Goal: Information Seeking & Learning: Learn about a topic

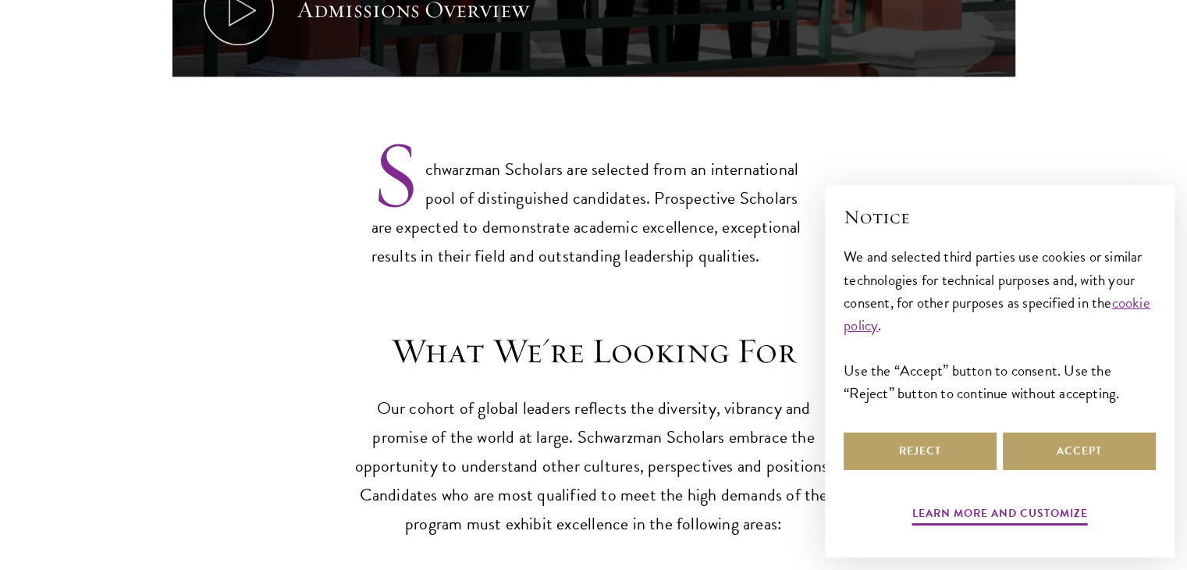
scroll to position [1327, 0]
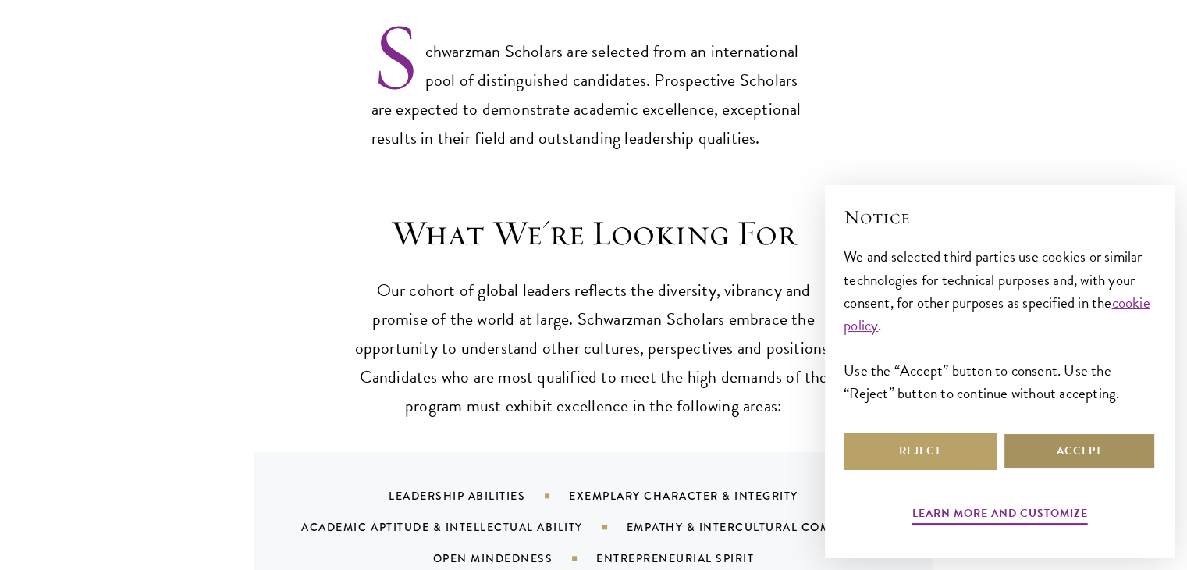
click at [1037, 443] on button "Accept" at bounding box center [1079, 450] width 153 height 37
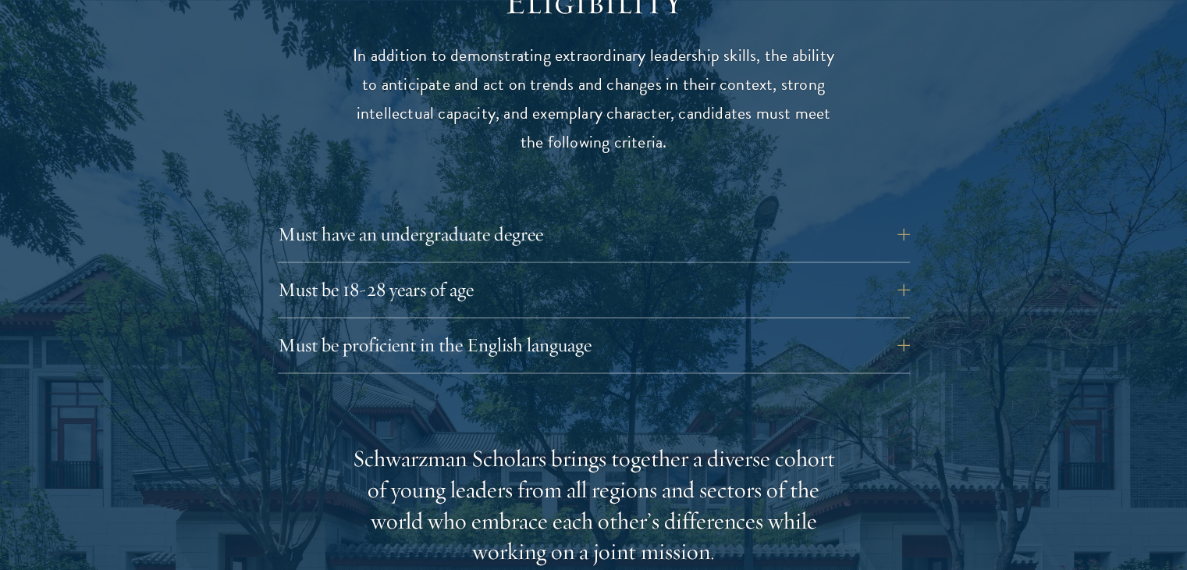
scroll to position [2059, 0]
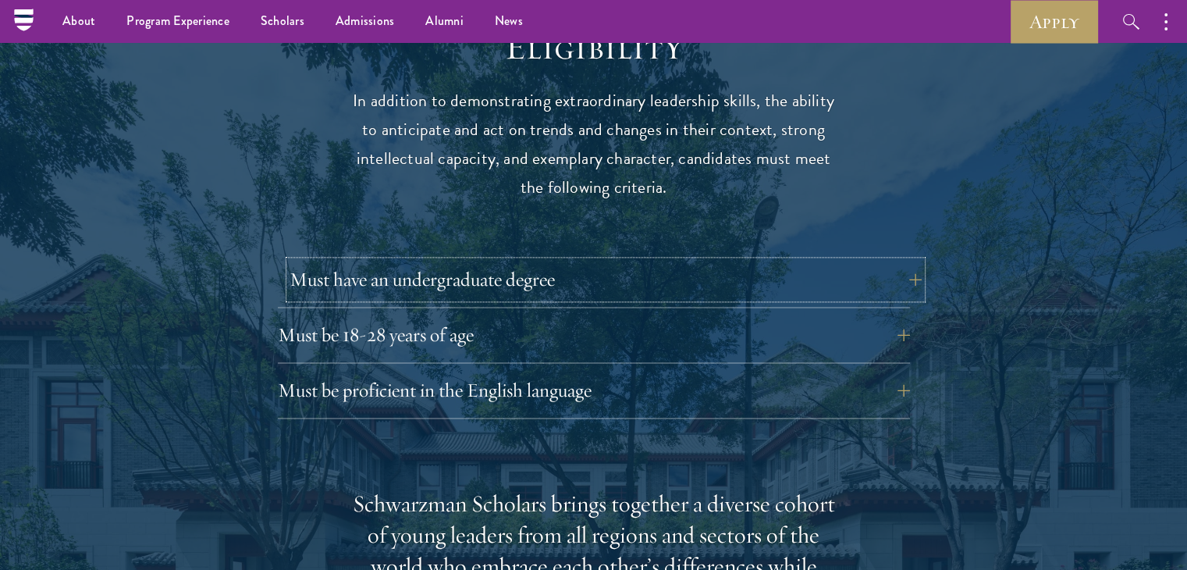
click at [668, 261] on button "Must have an undergraduate degree" at bounding box center [606, 279] width 632 height 37
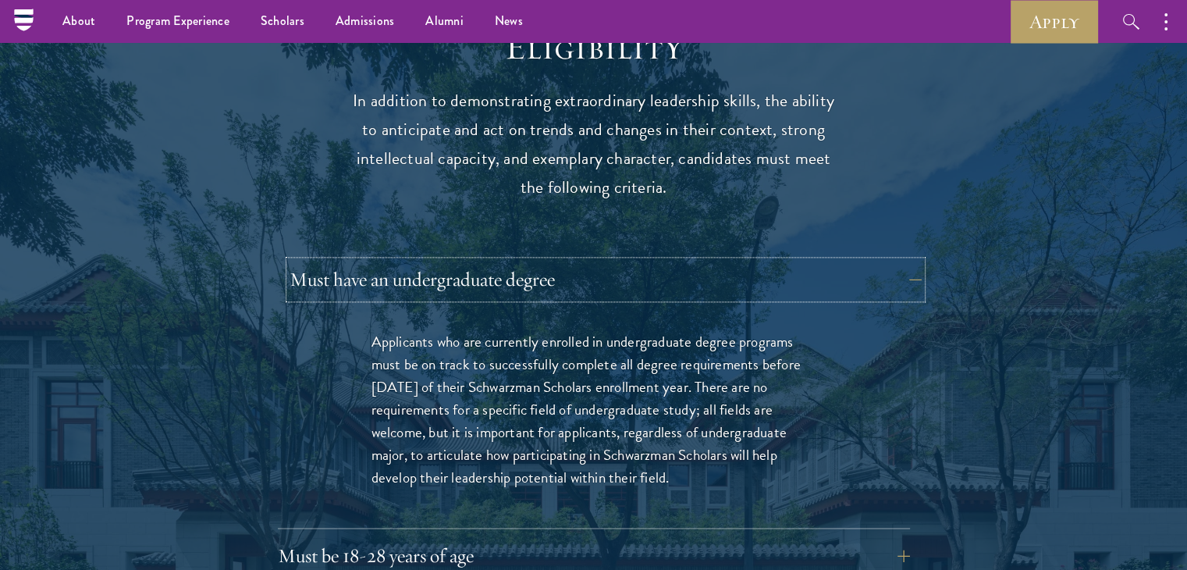
click at [668, 261] on button "Must have an undergraduate degree" at bounding box center [606, 279] width 632 height 37
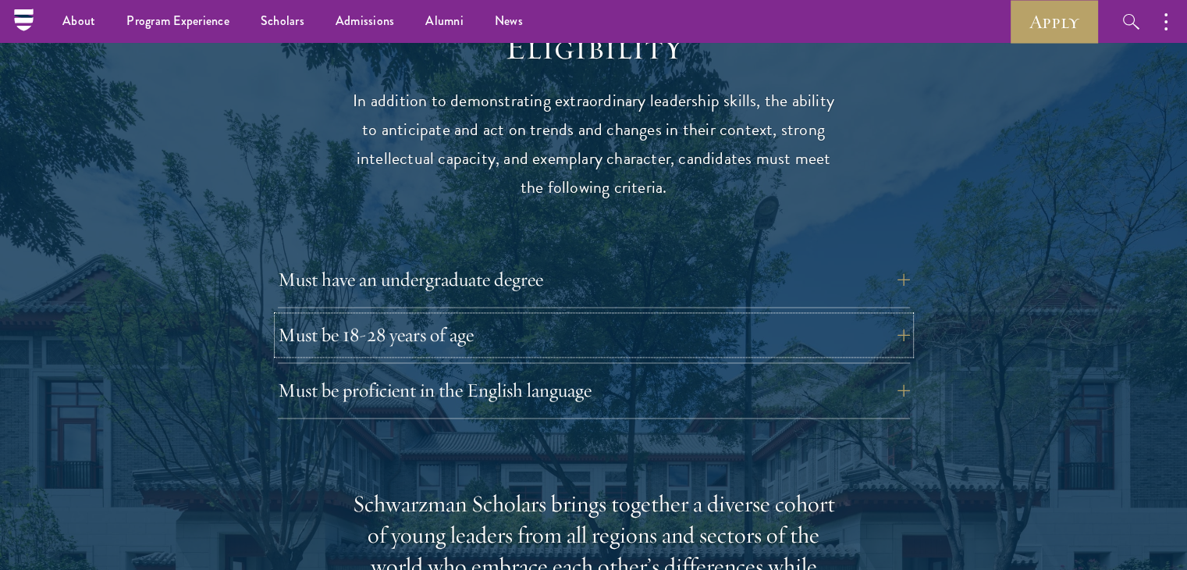
click at [648, 316] on button "Must be 18-28 years of age" at bounding box center [594, 334] width 632 height 37
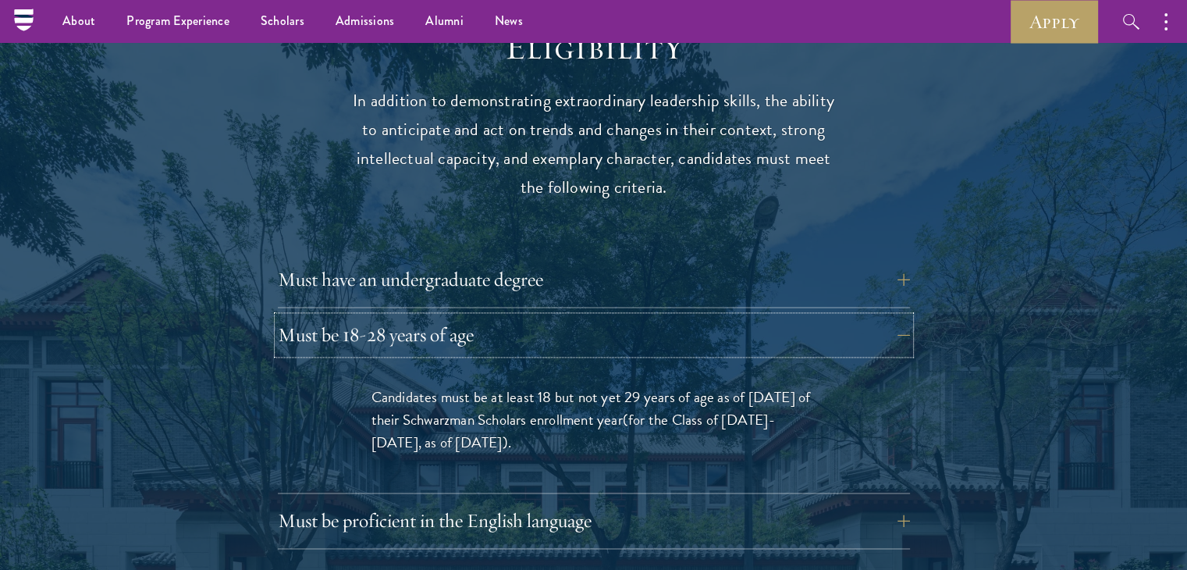
click at [648, 316] on button "Must be 18-28 years of age" at bounding box center [594, 334] width 632 height 37
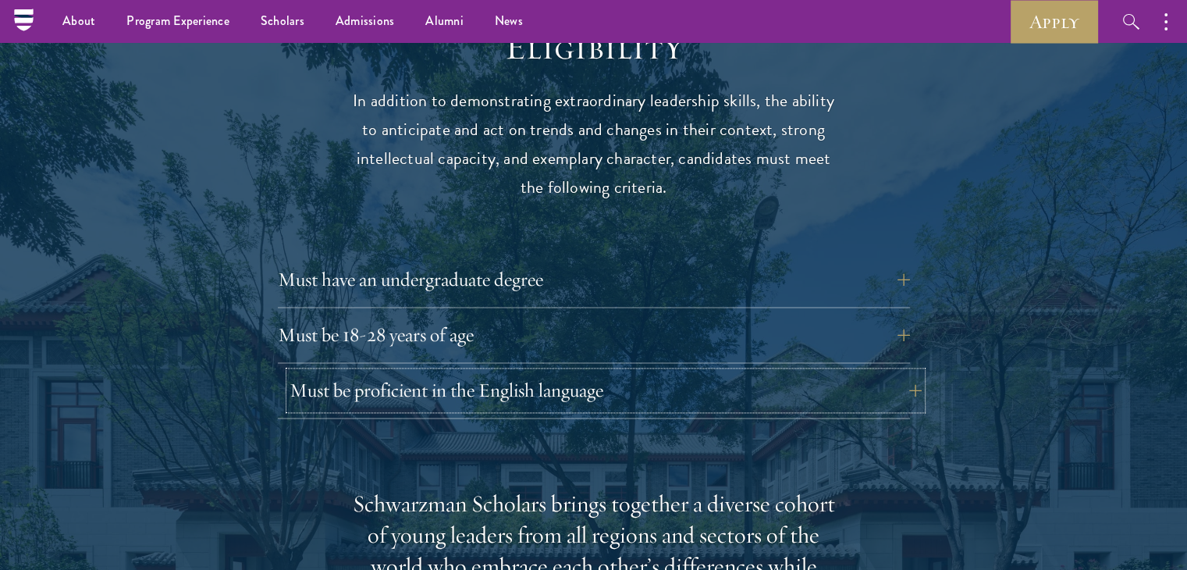
click at [638, 372] on button "Must be proficient in the English language" at bounding box center [606, 390] width 632 height 37
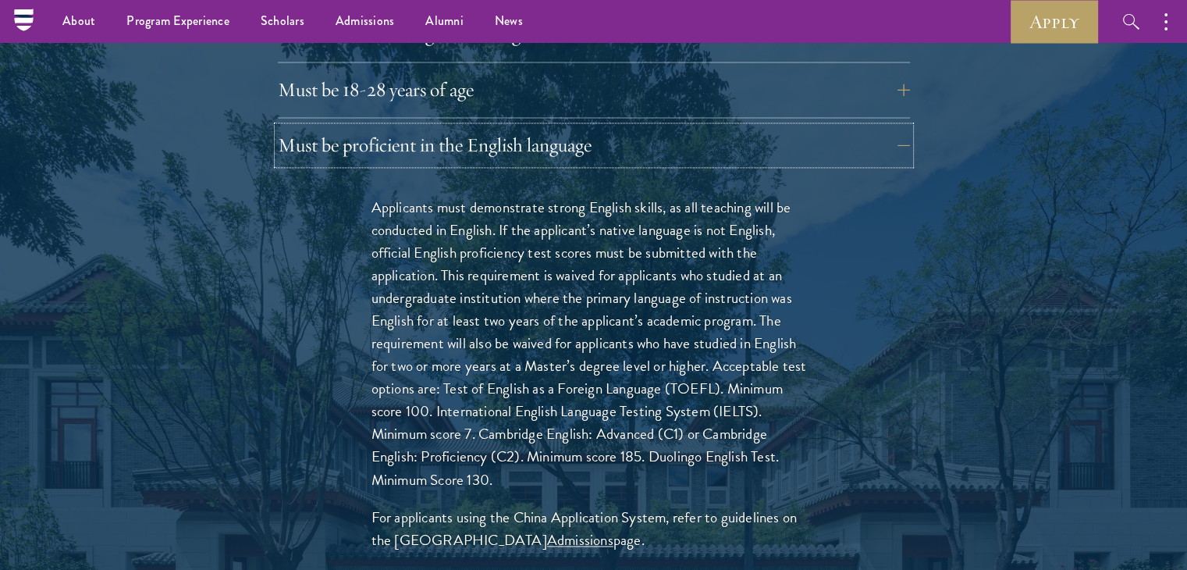
scroll to position [2293, 0]
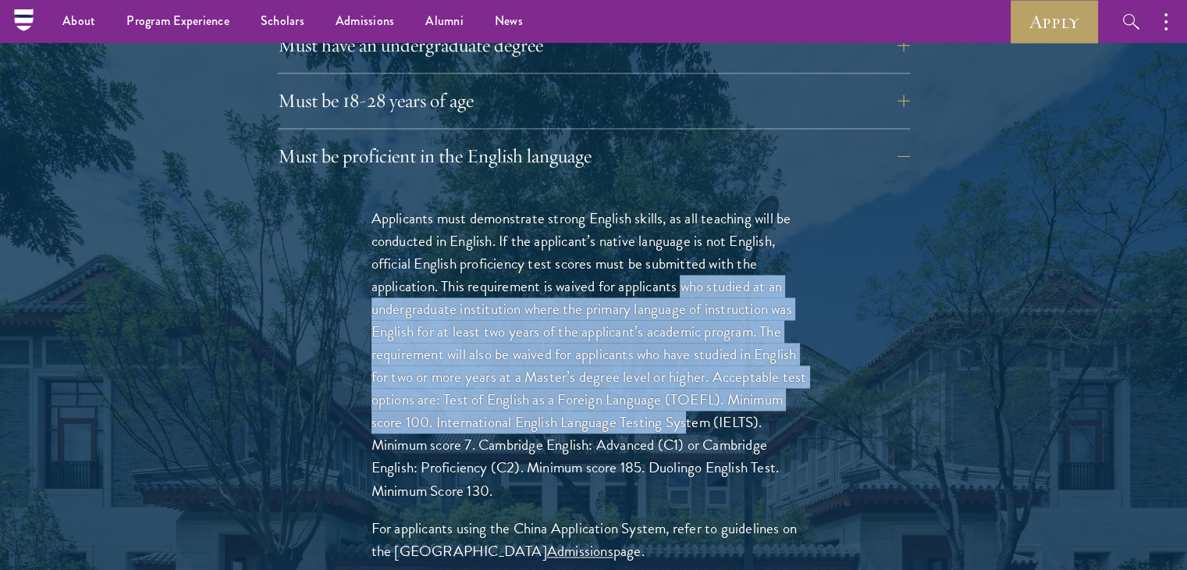
drag, startPoint x: 686, startPoint y: 253, endPoint x: 686, endPoint y: 380, distance: 127.2
click at [686, 380] on p "Applicants must demonstrate strong English skills, as all teaching will be cond…" at bounding box center [594, 354] width 445 height 295
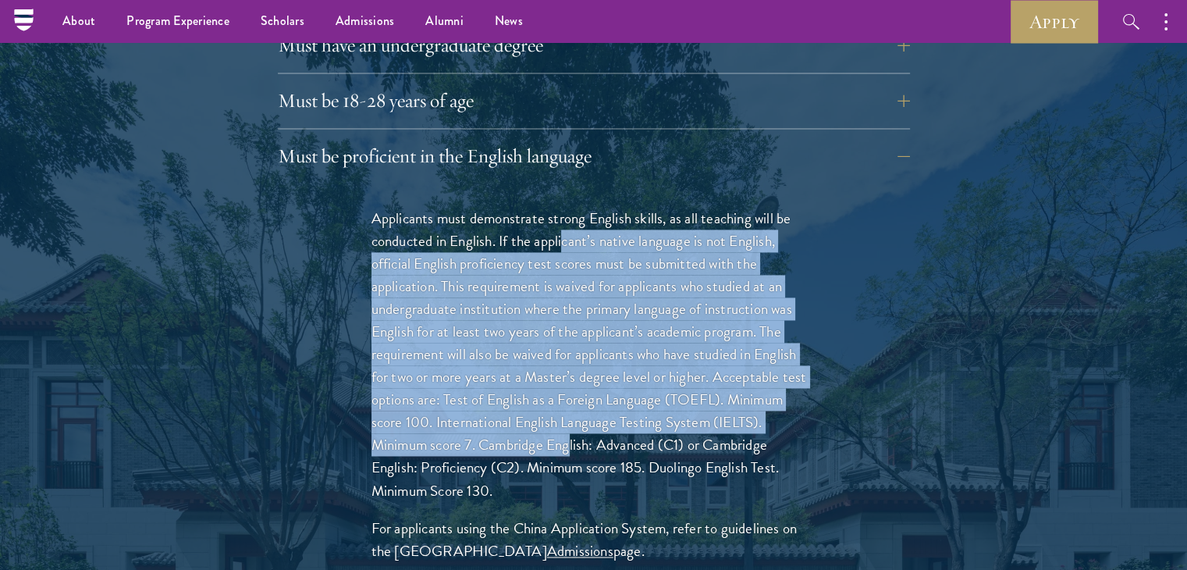
drag, startPoint x: 564, startPoint y: 201, endPoint x: 571, endPoint y: 403, distance: 201.5
click at [571, 403] on p "Applicants must demonstrate strong English skills, as all teaching will be cond…" at bounding box center [594, 354] width 445 height 295
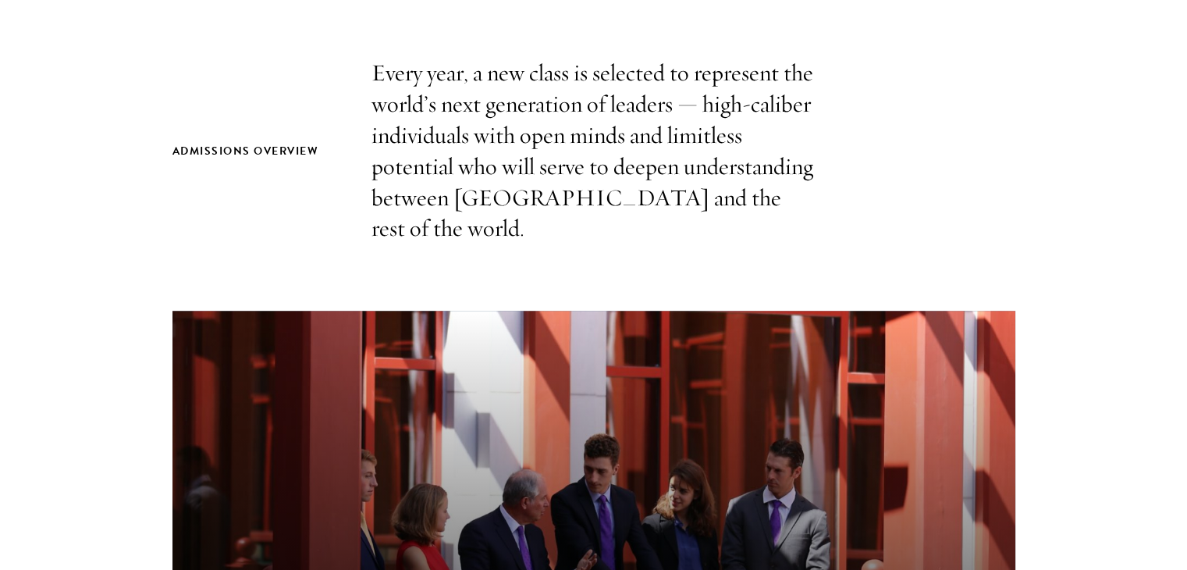
scroll to position [798, 0]
